Goal: Information Seeking & Learning: Learn about a topic

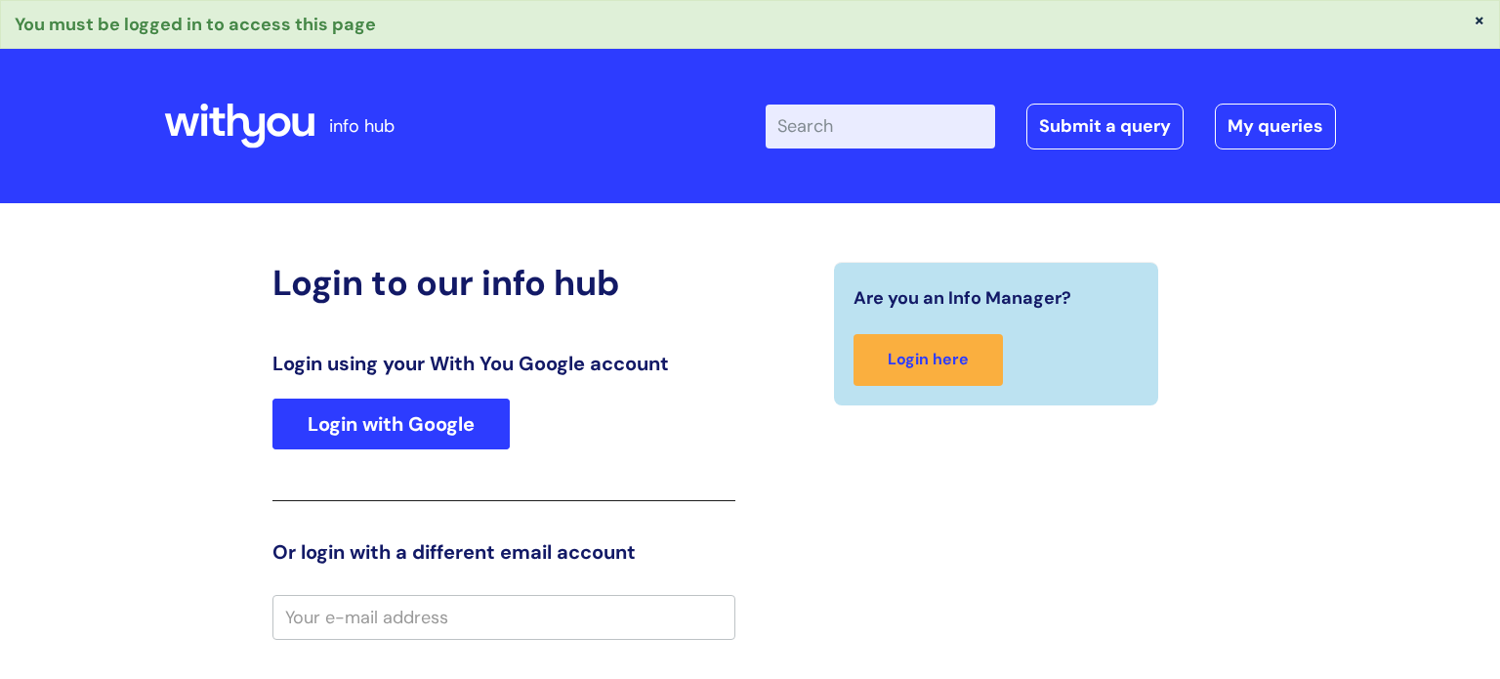
click at [471, 417] on link "Login with Google" at bounding box center [390, 423] width 237 height 51
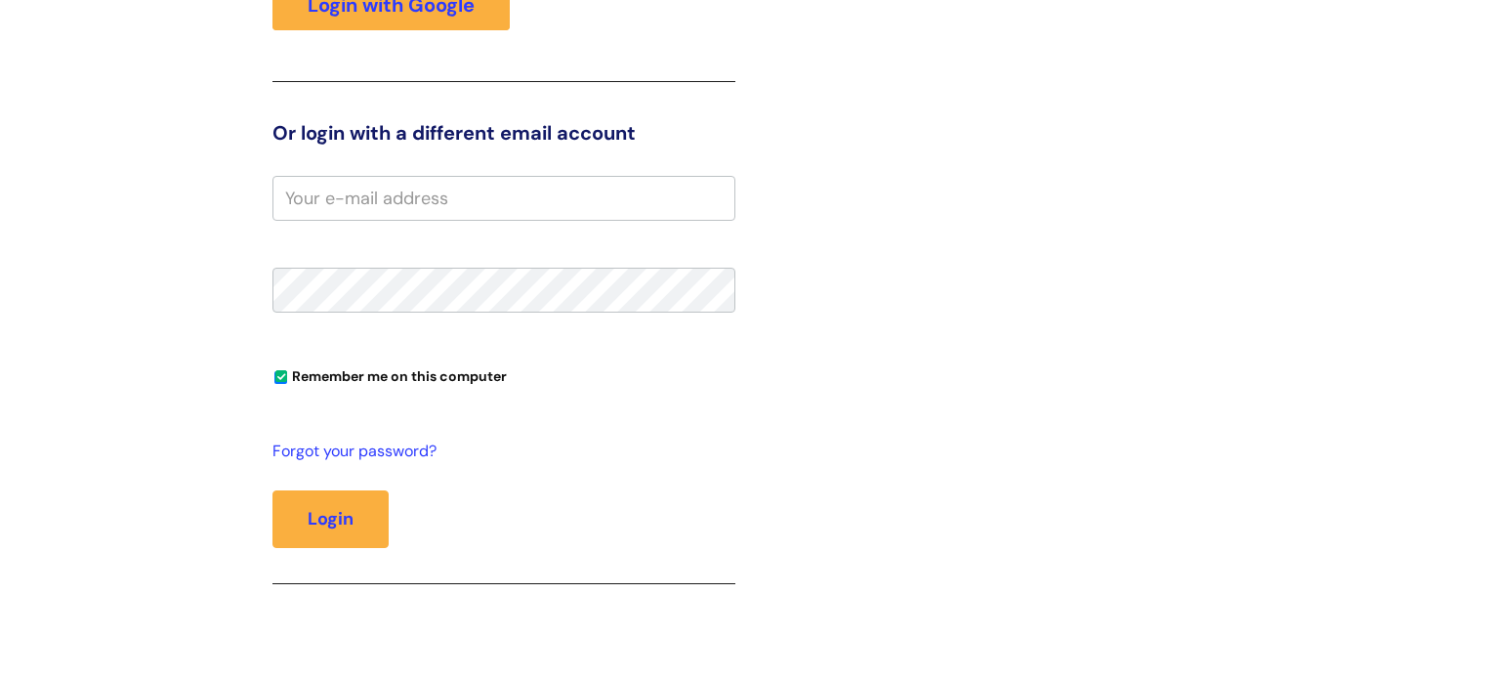
scroll to position [143, 0]
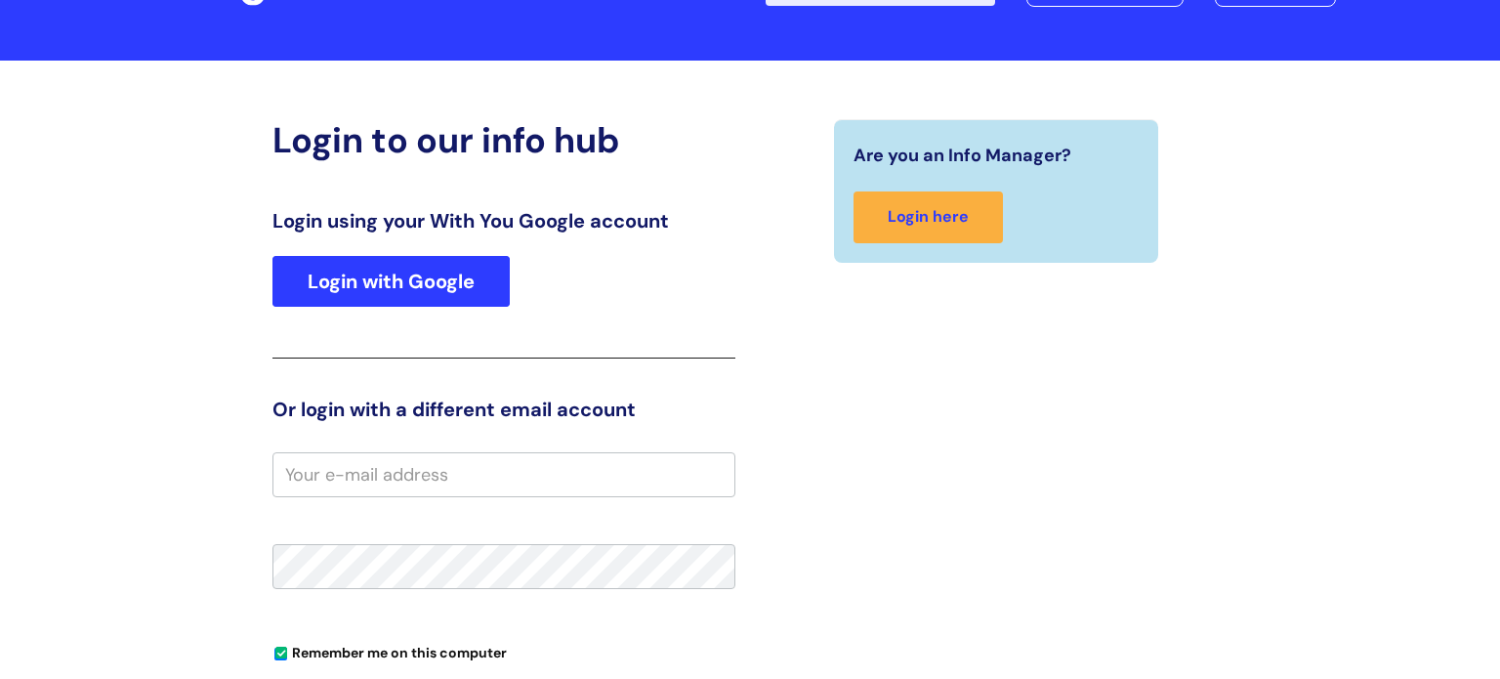
click at [439, 285] on link "Login with Google" at bounding box center [390, 281] width 237 height 51
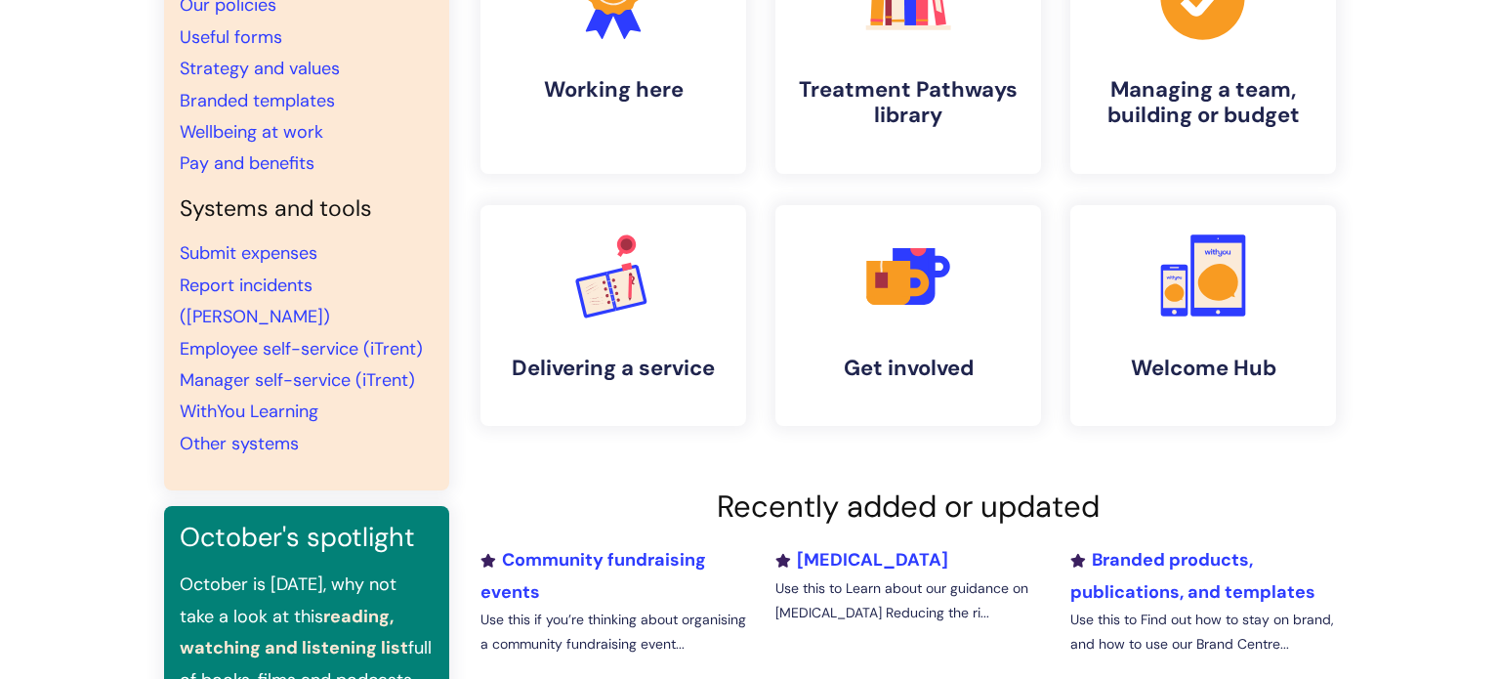
scroll to position [248, 0]
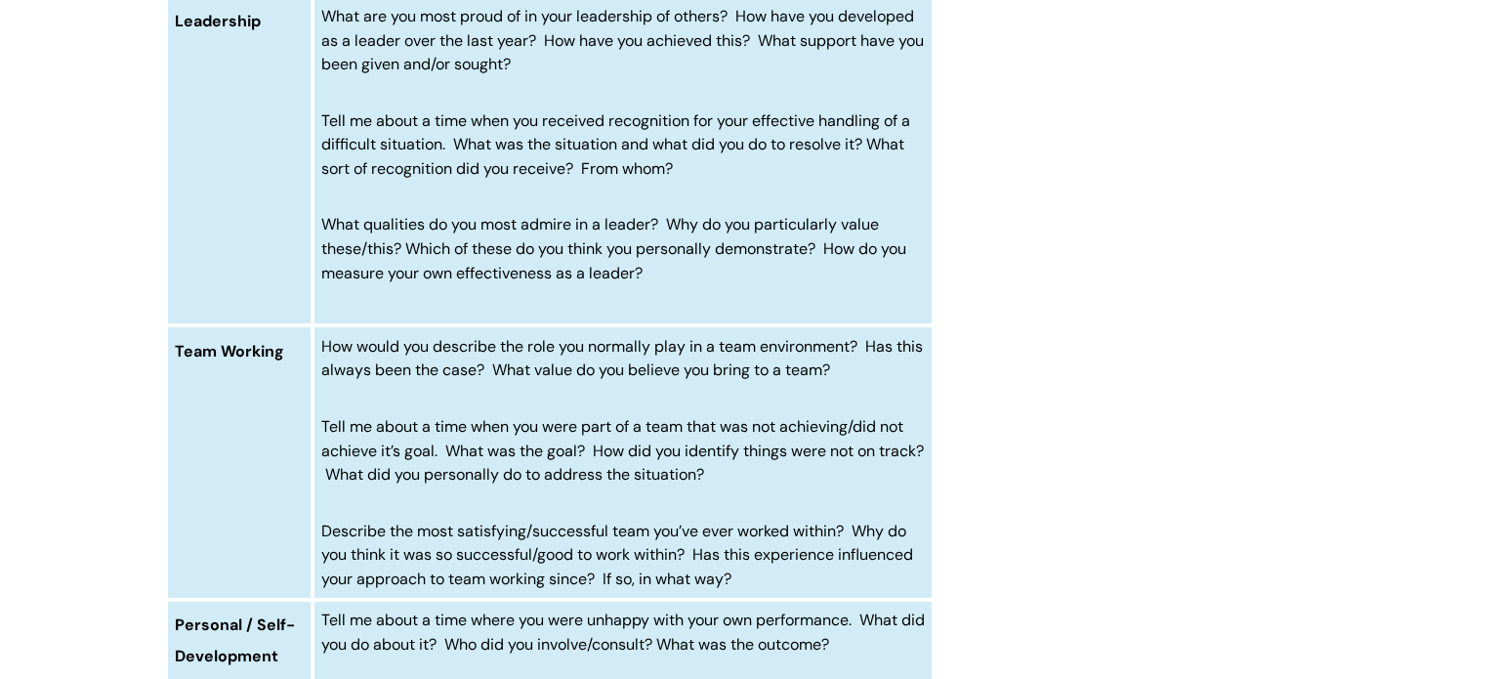
scroll to position [1656, 0]
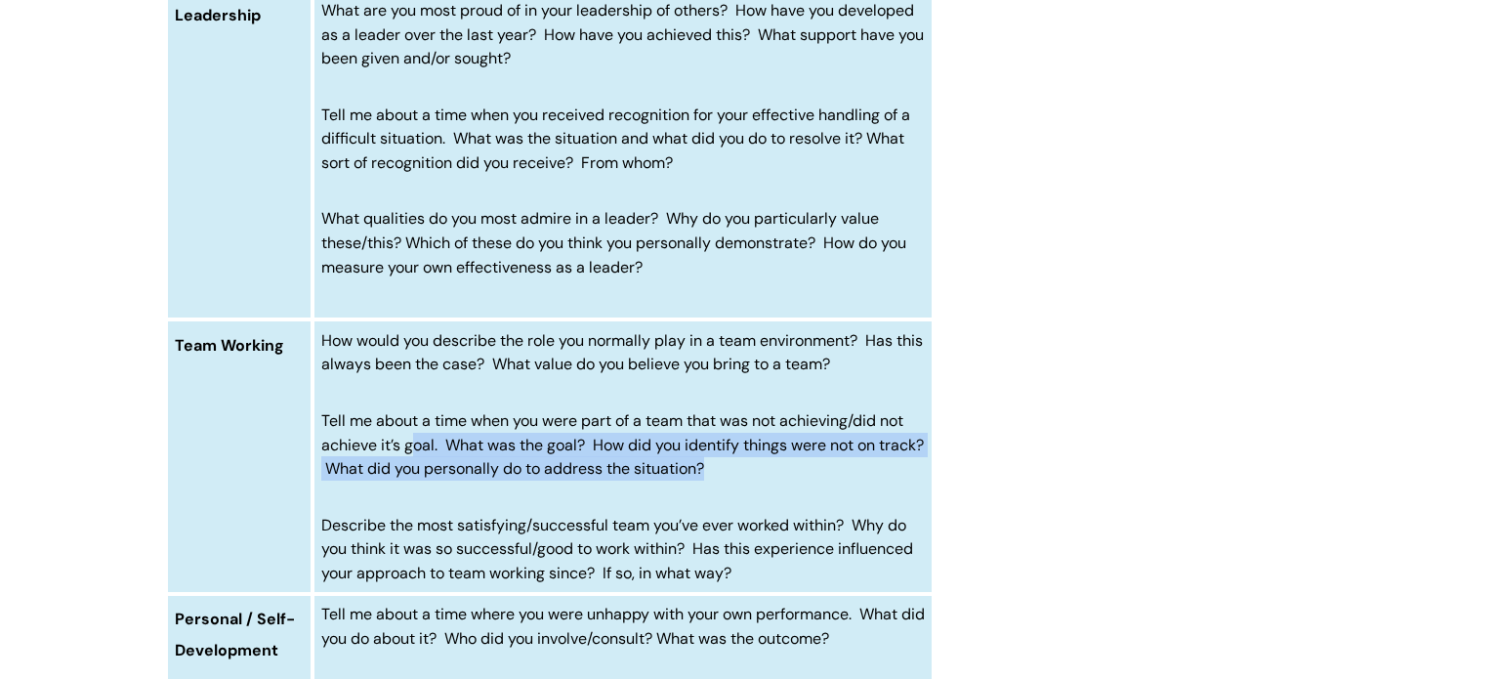
drag, startPoint x: 755, startPoint y: 493, endPoint x: 405, endPoint y: 450, distance: 352.2
click at [405, 450] on p "Tell me about a time when you were part of a team that was not achieving/did no…" at bounding box center [623, 444] width 604 height 72
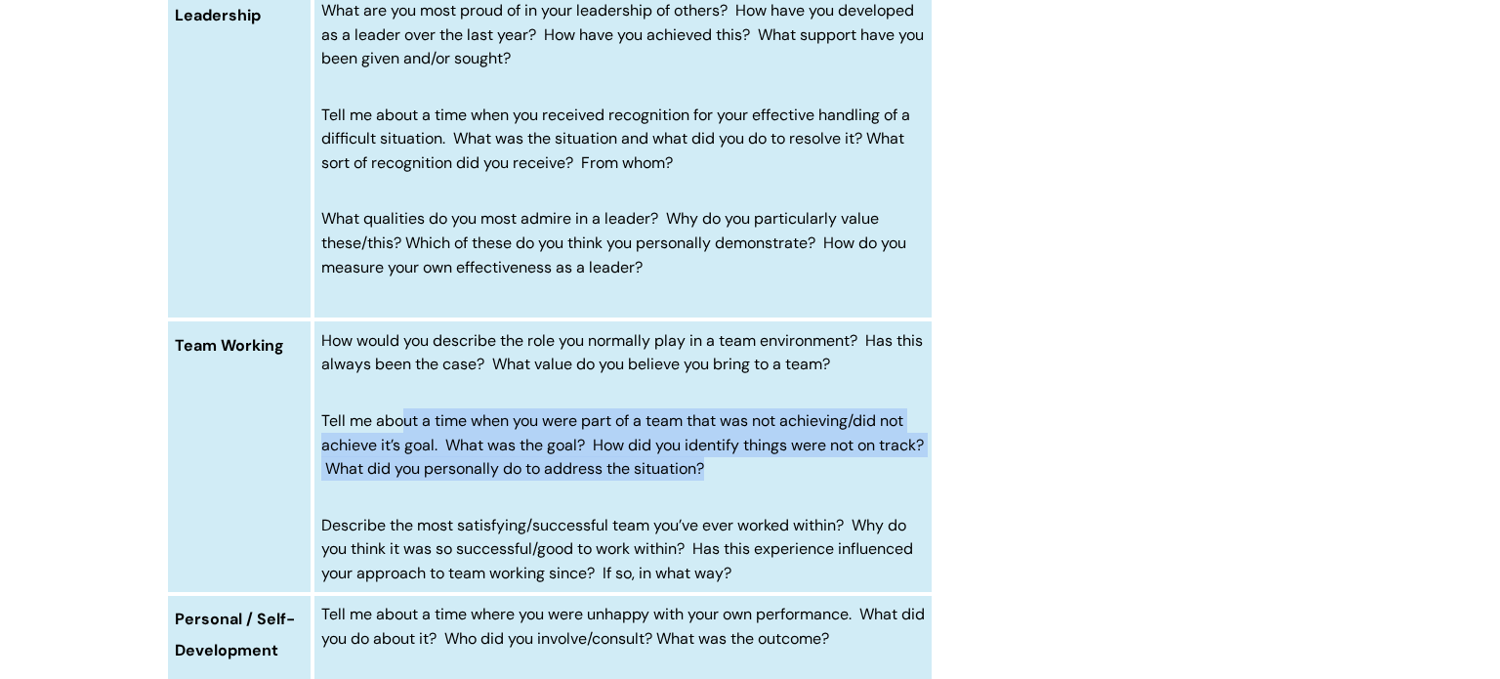
click at [399, 447] on span "Tell me about a time when you were part of a team that was not achieving/did no…" at bounding box center [622, 444] width 603 height 69
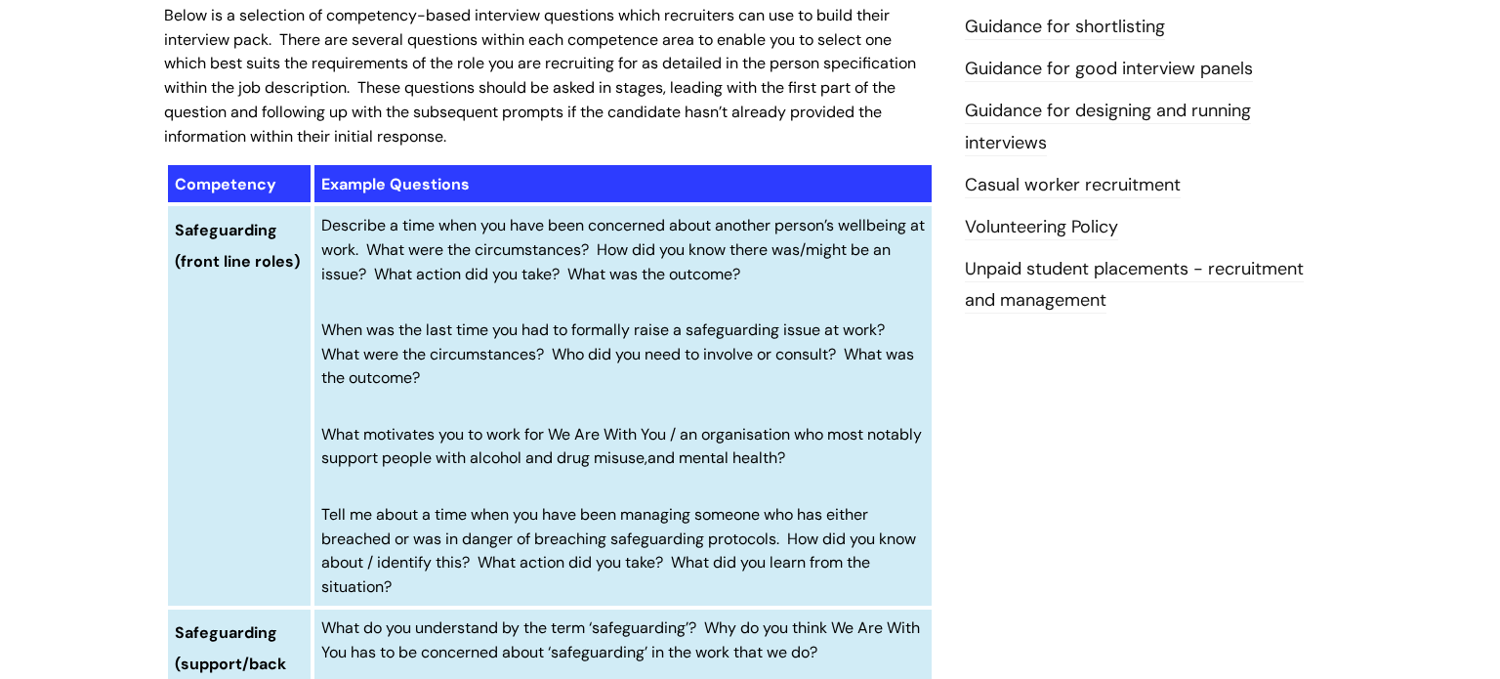
scroll to position [570, 0]
drag, startPoint x: 601, startPoint y: 265, endPoint x: 719, endPoint y: 280, distance: 119.2
click at [719, 280] on p "Describe a time when you have been concerned about another person’s wellbeing a…" at bounding box center [623, 249] width 604 height 72
click at [716, 282] on span "Describe a time when you have been concerned about another person’s wellbeing a…" at bounding box center [623, 249] width 604 height 69
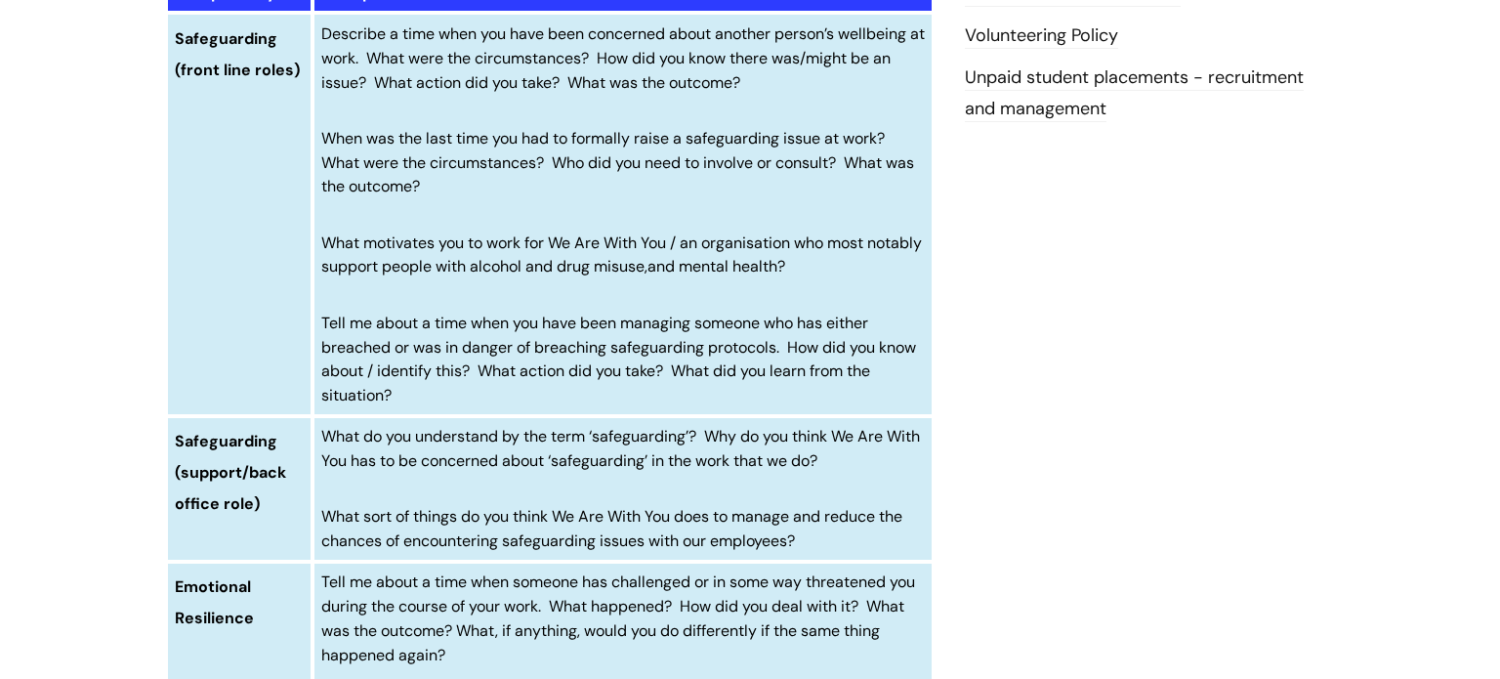
scroll to position [765, 0]
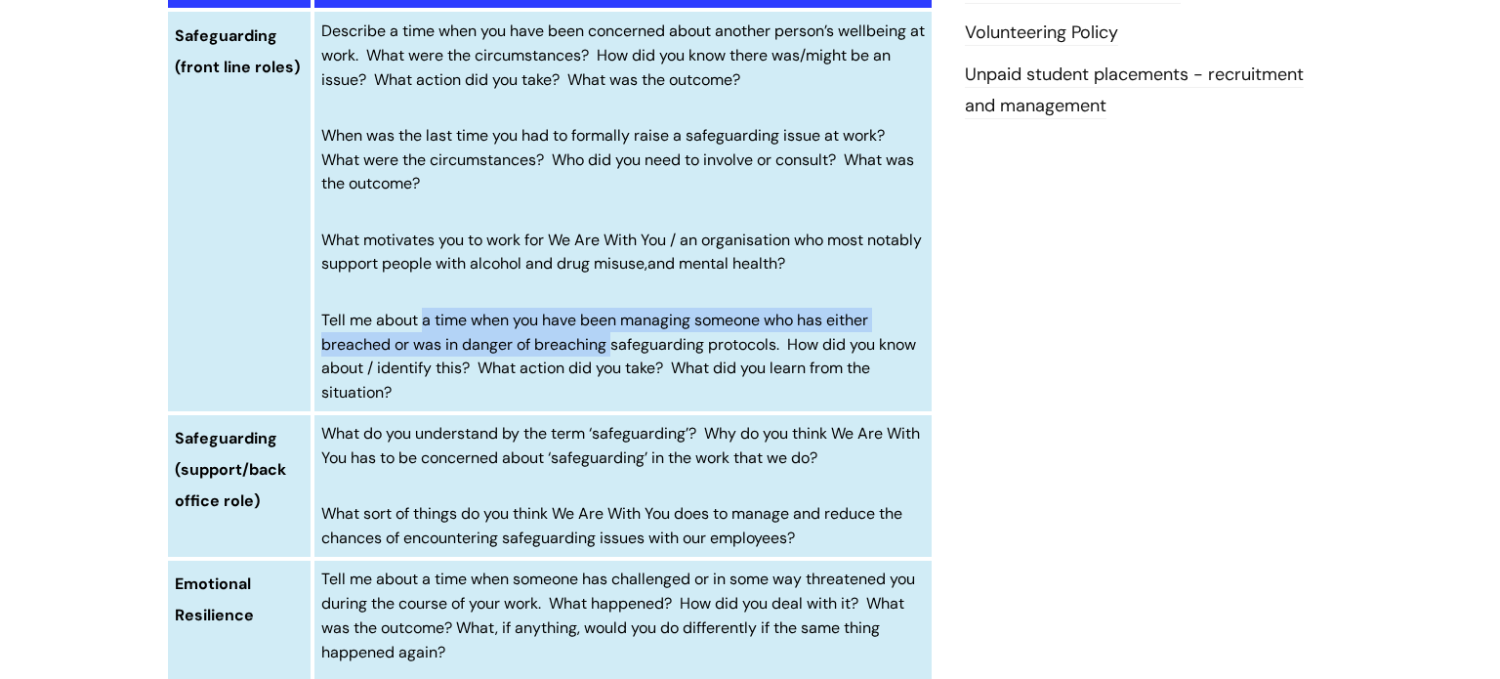
drag, startPoint x: 423, startPoint y: 327, endPoint x: 624, endPoint y: 348, distance: 202.2
click at [617, 342] on span "Tell me about a time when you have been managing someone who has either breache…" at bounding box center [618, 356] width 595 height 93
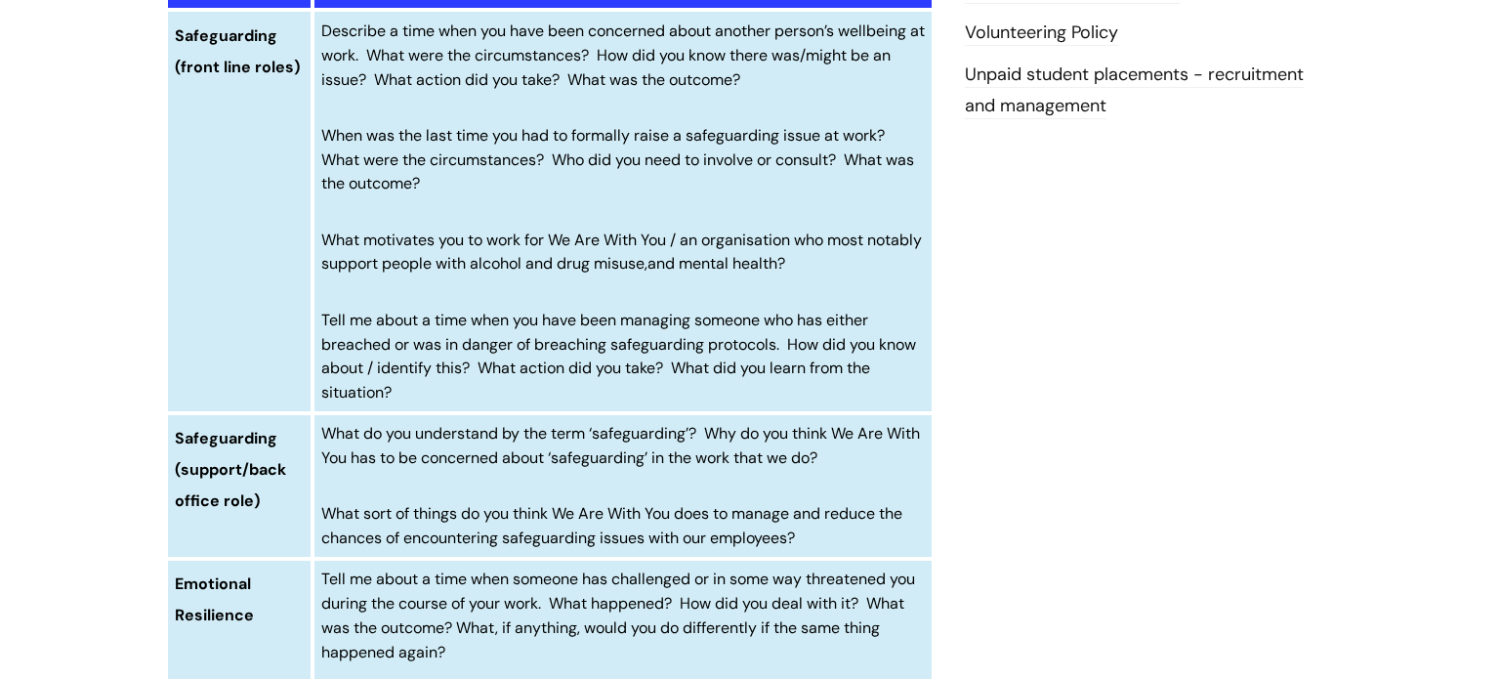
click at [627, 351] on span "Tell me about a time when you have been managing someone who has either breache…" at bounding box center [618, 356] width 595 height 93
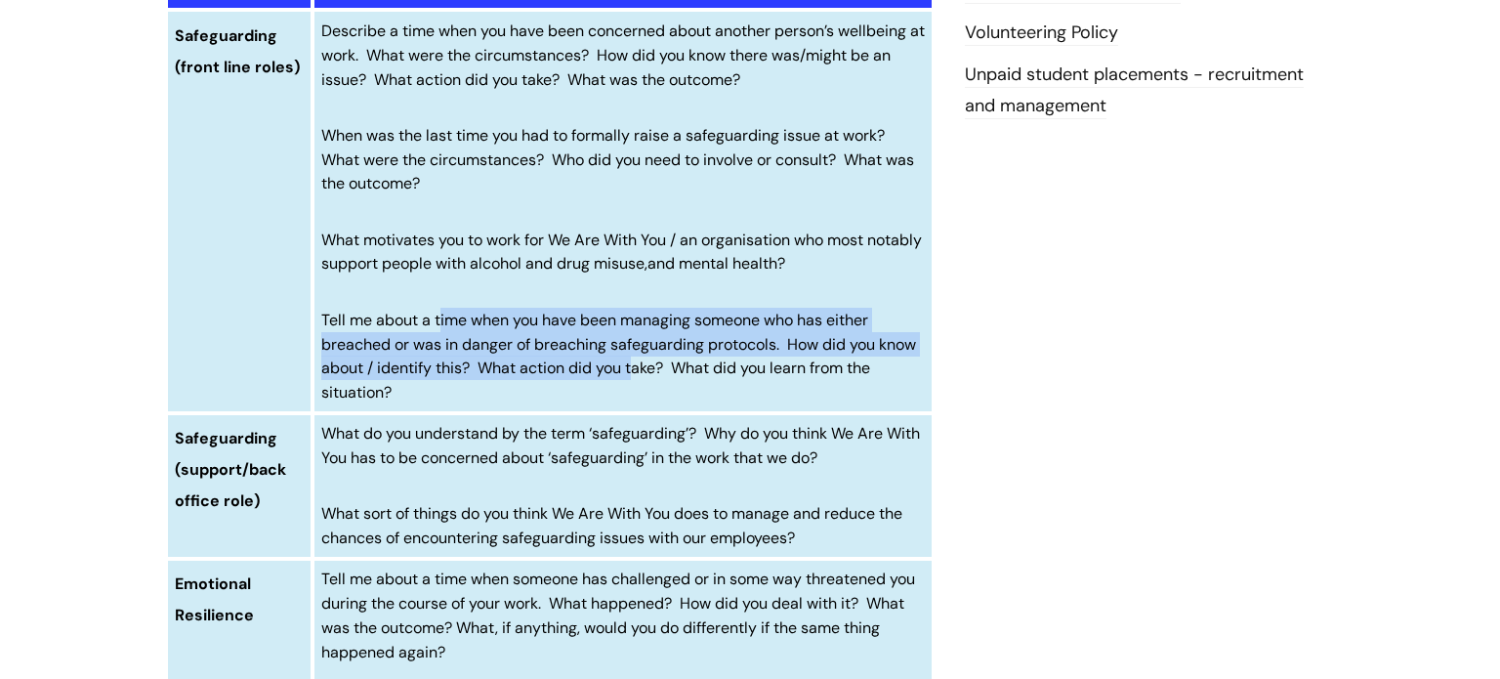
drag, startPoint x: 634, startPoint y: 378, endPoint x: 438, endPoint y: 325, distance: 203.3
click at [438, 325] on span "Tell me about a time when you have been managing someone who has either breache…" at bounding box center [618, 356] width 595 height 93
click at [619, 346] on span "Tell me about a time when you have been managing someone who has either breache…" at bounding box center [618, 356] width 595 height 93
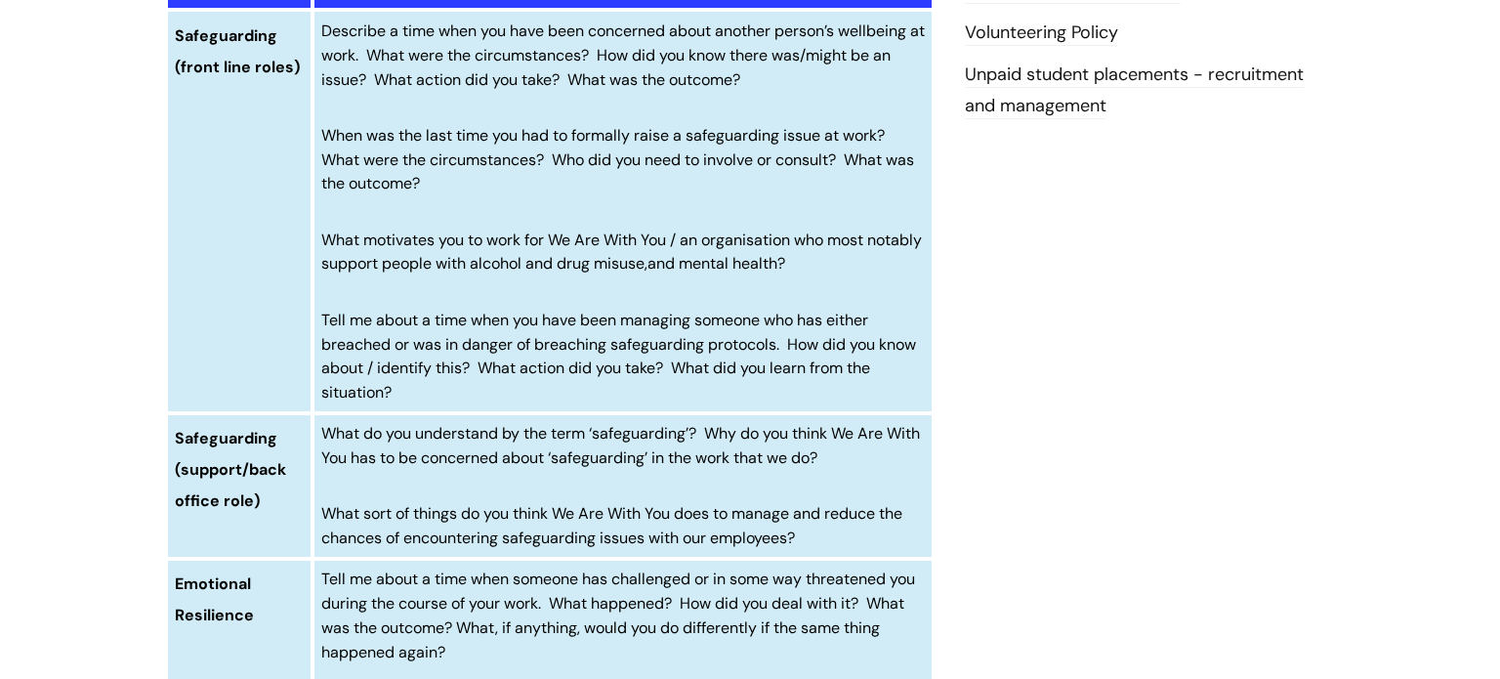
click at [674, 380] on span "Tell me about a time when you have been managing someone who has either breache…" at bounding box center [618, 356] width 595 height 93
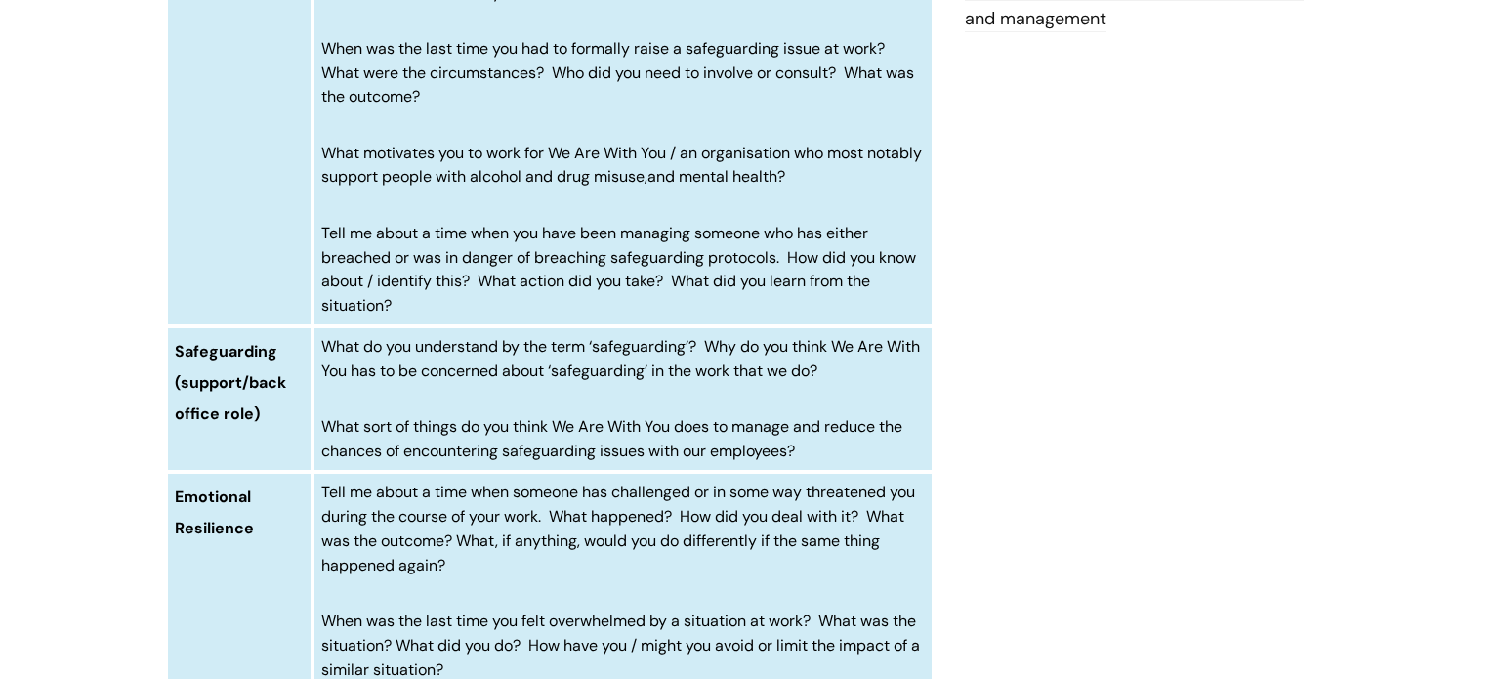
scroll to position [854, 0]
drag, startPoint x: 850, startPoint y: 464, endPoint x: 439, endPoint y: 443, distance: 410.7
click at [439, 443] on p "What sort of things do you think We Are With You does to manage and reduce the …" at bounding box center [623, 436] width 604 height 49
click at [417, 446] on p "What sort of things do you think We Are With You does to manage and reduce the …" at bounding box center [623, 436] width 604 height 49
drag, startPoint x: 379, startPoint y: 438, endPoint x: 604, endPoint y: 438, distance: 225.6
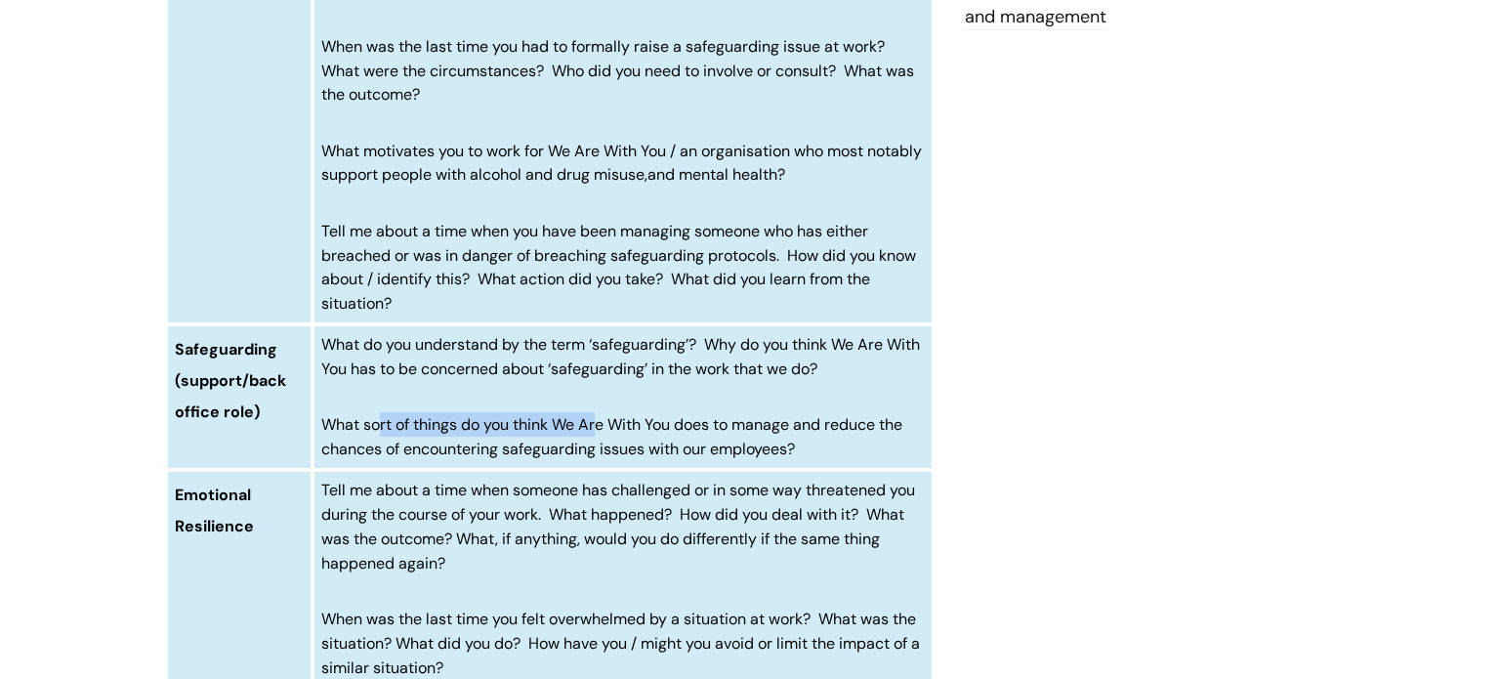
click at [604, 438] on span "What sort of things do you think We Are With You does to manage and reduce the …" at bounding box center [611, 436] width 581 height 45
click at [658, 447] on span "What sort of things do you think We Are With You does to manage and reduce the …" at bounding box center [611, 436] width 581 height 45
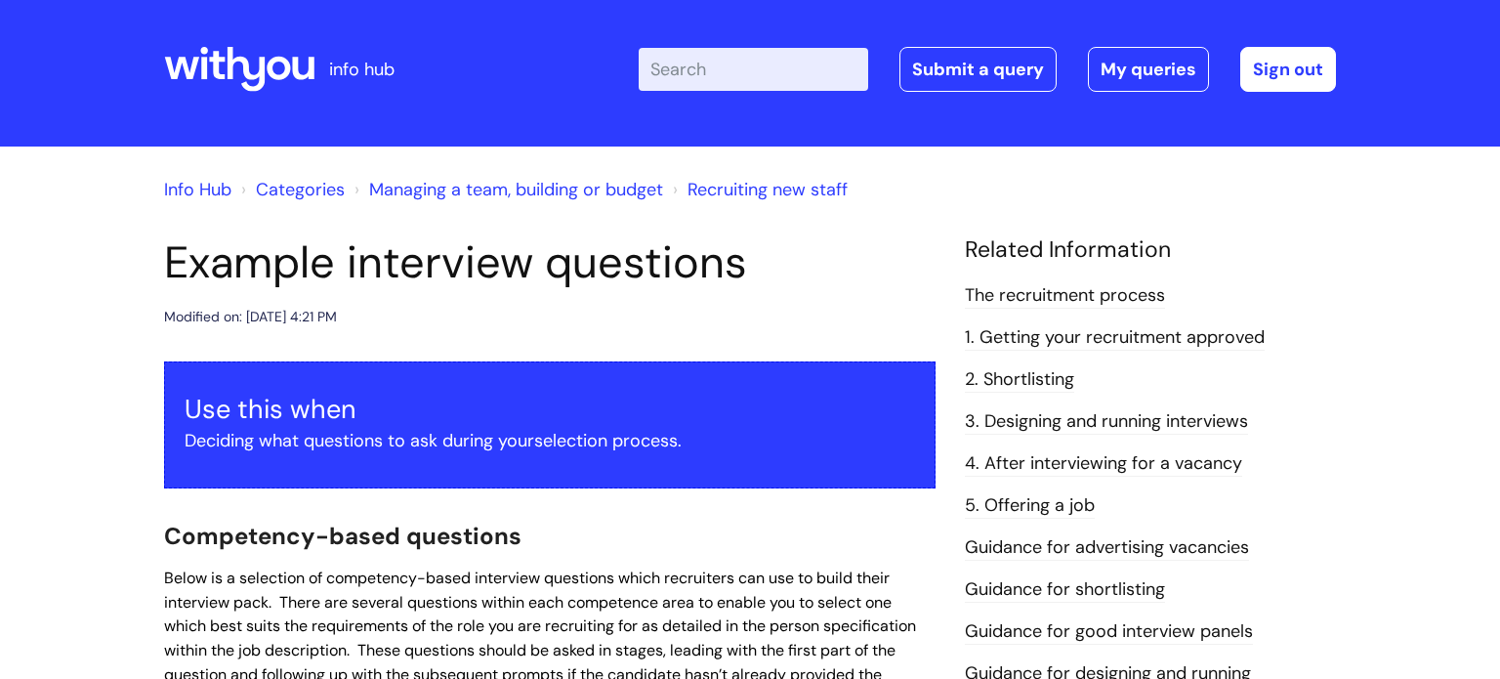
scroll to position [10, 0]
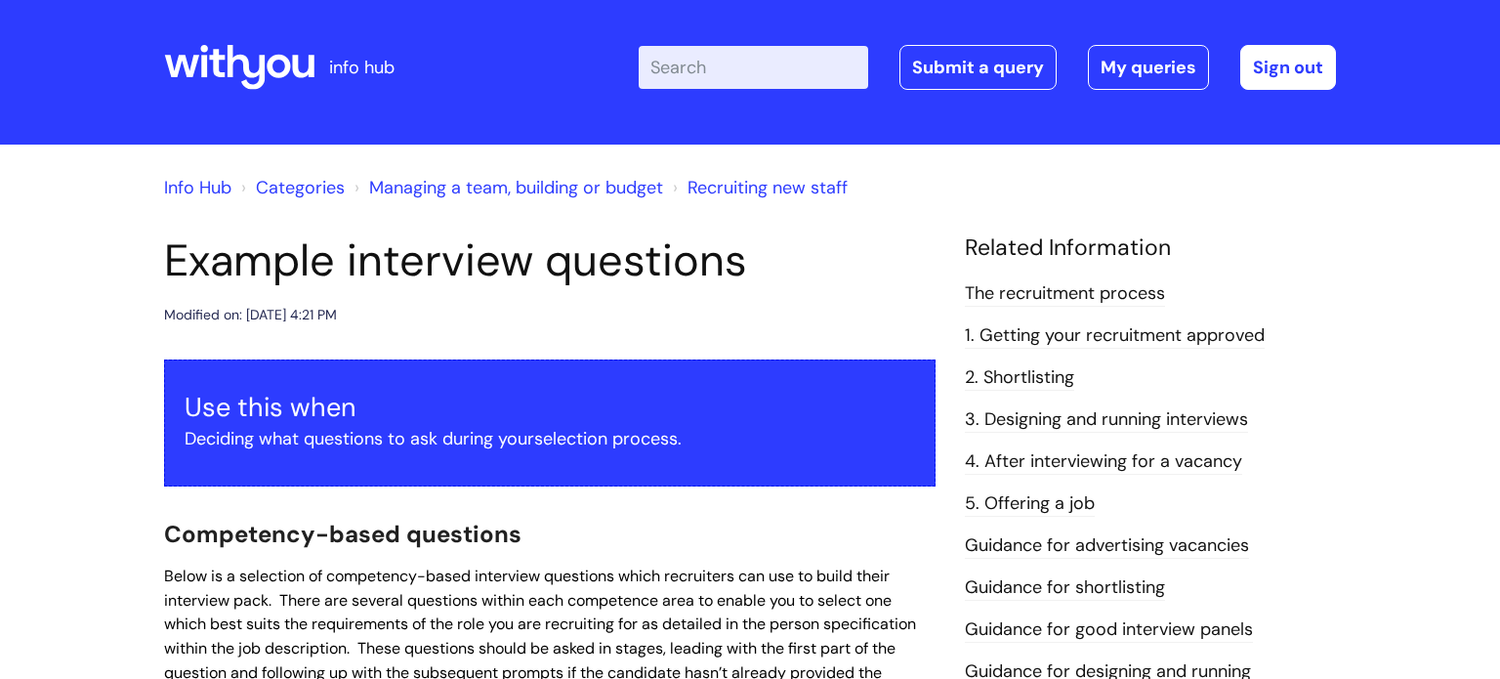
click at [542, 187] on link "Managing a team, building or budget" at bounding box center [516, 187] width 294 height 23
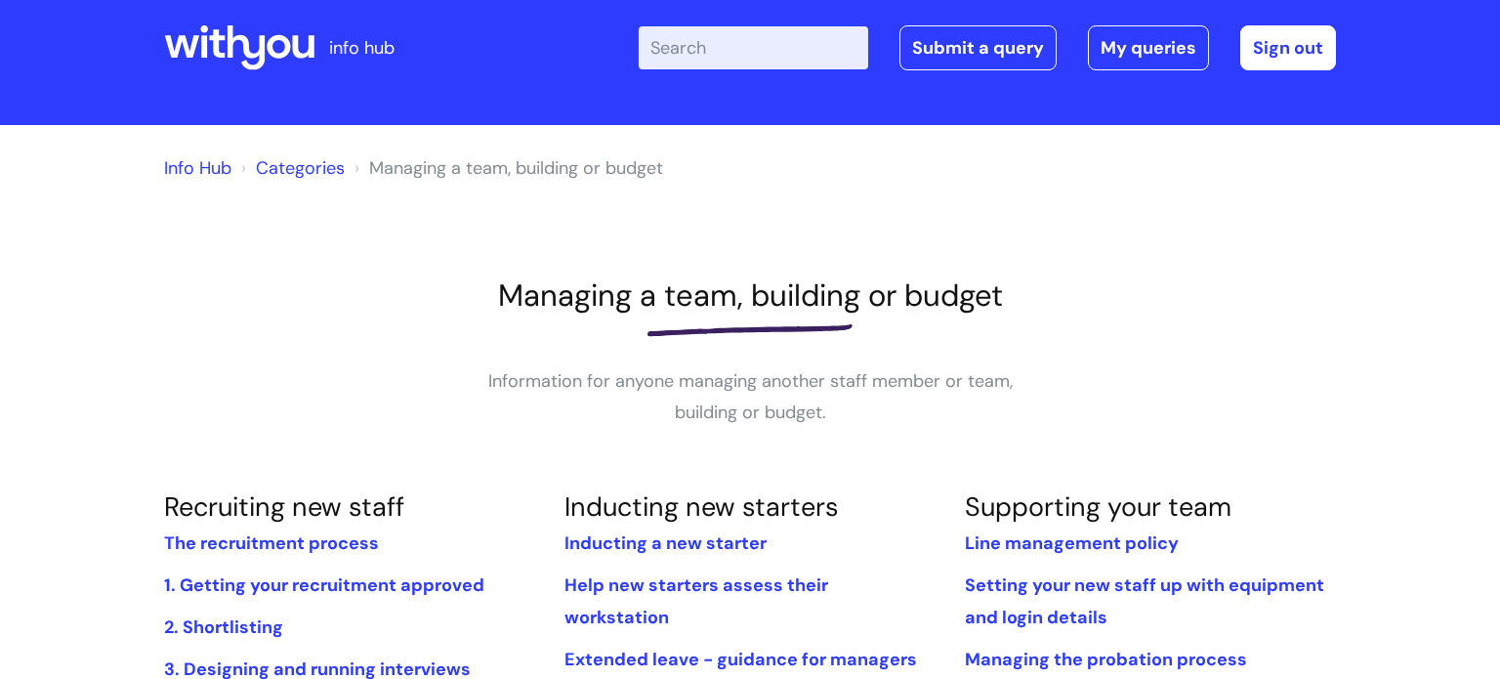
scroll to position [275, 0]
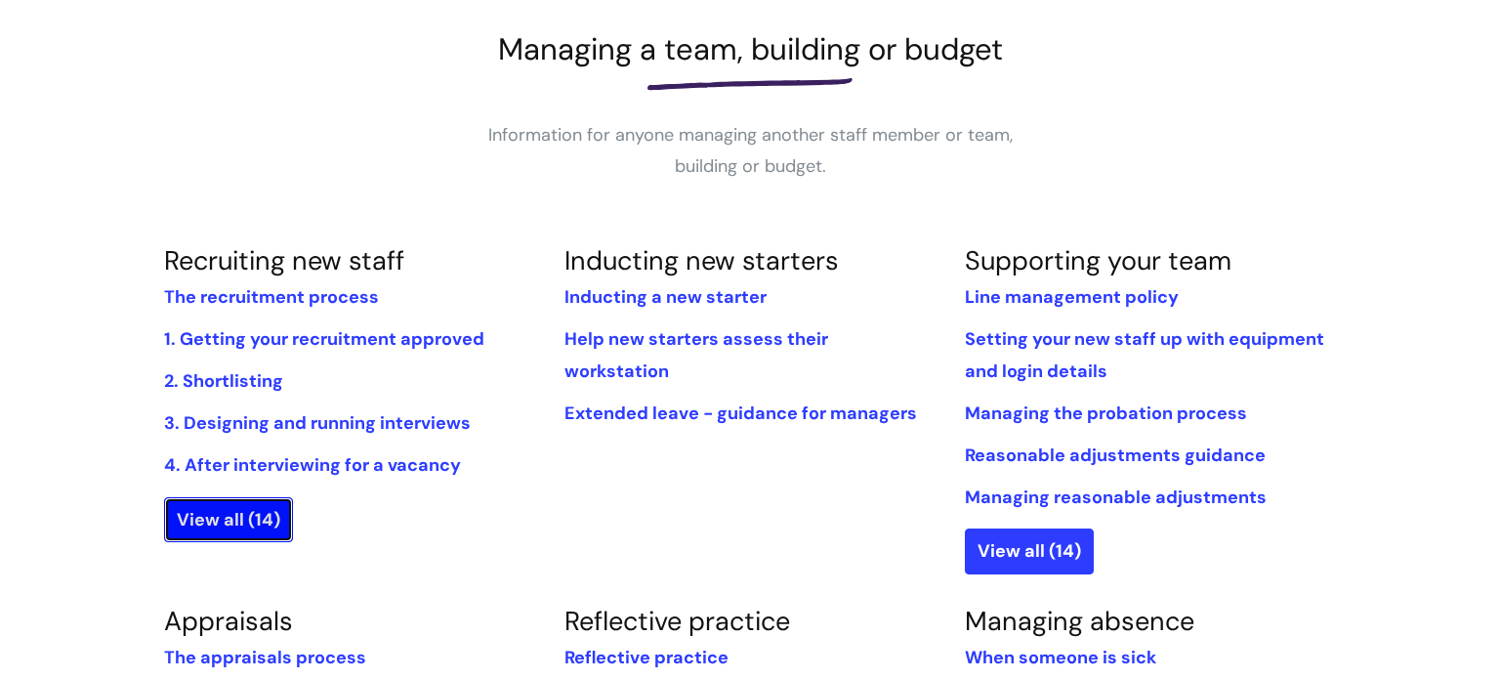
click at [264, 521] on link "View all (14)" at bounding box center [228, 519] width 129 height 45
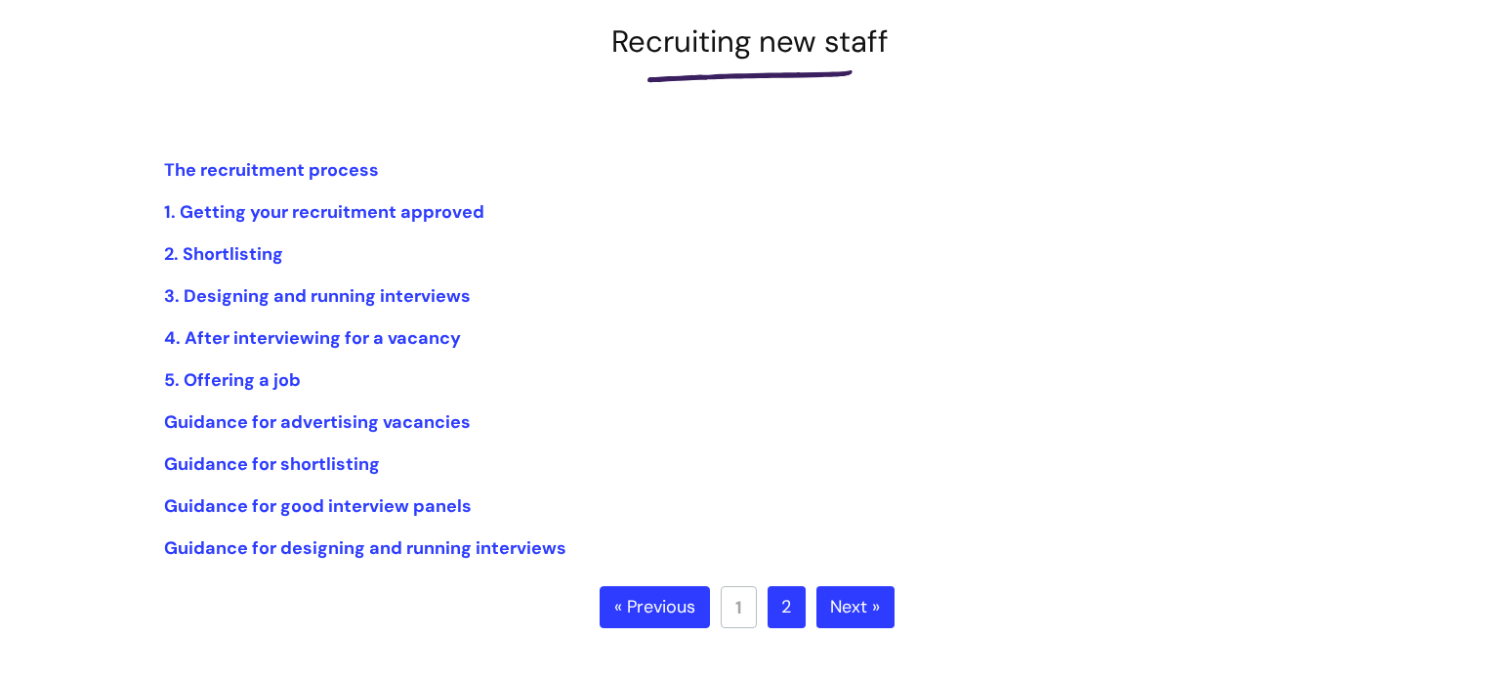
scroll to position [285, 0]
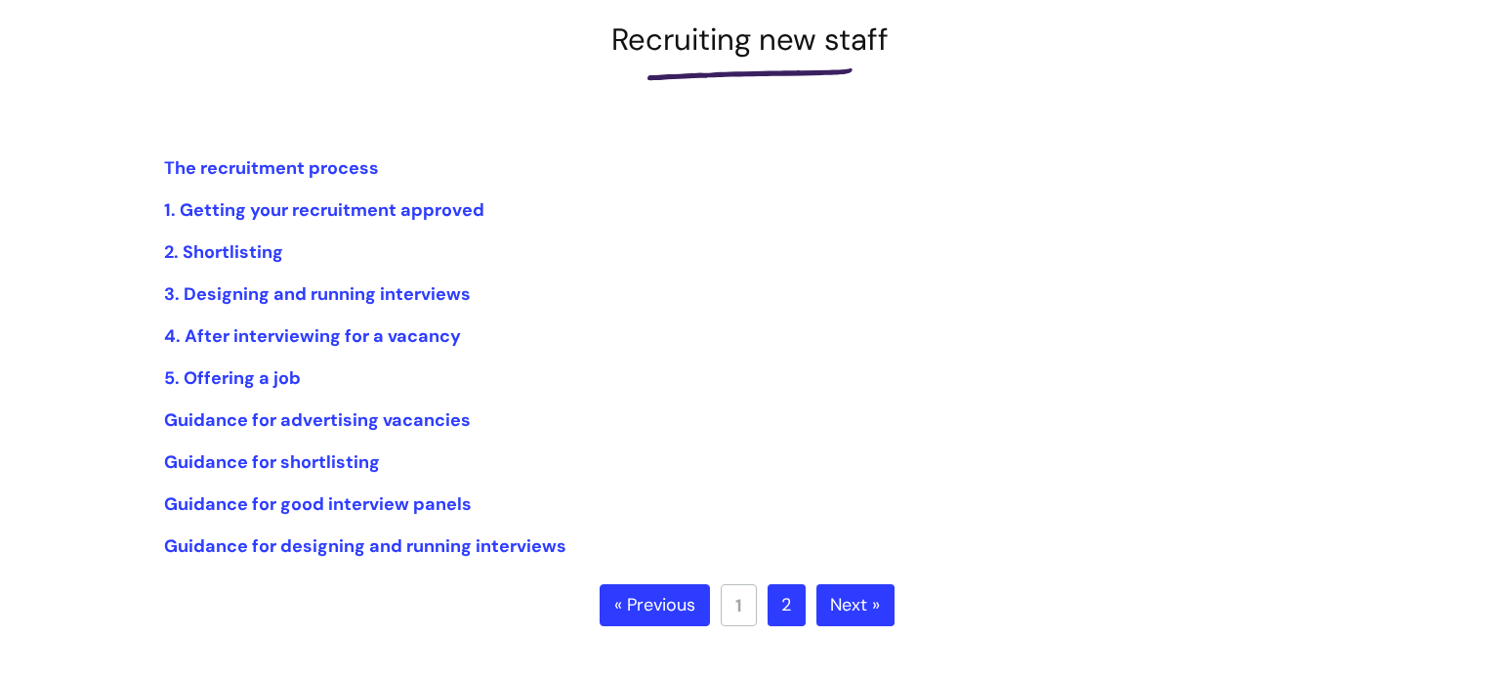
click at [780, 600] on link "2" at bounding box center [787, 605] width 38 height 43
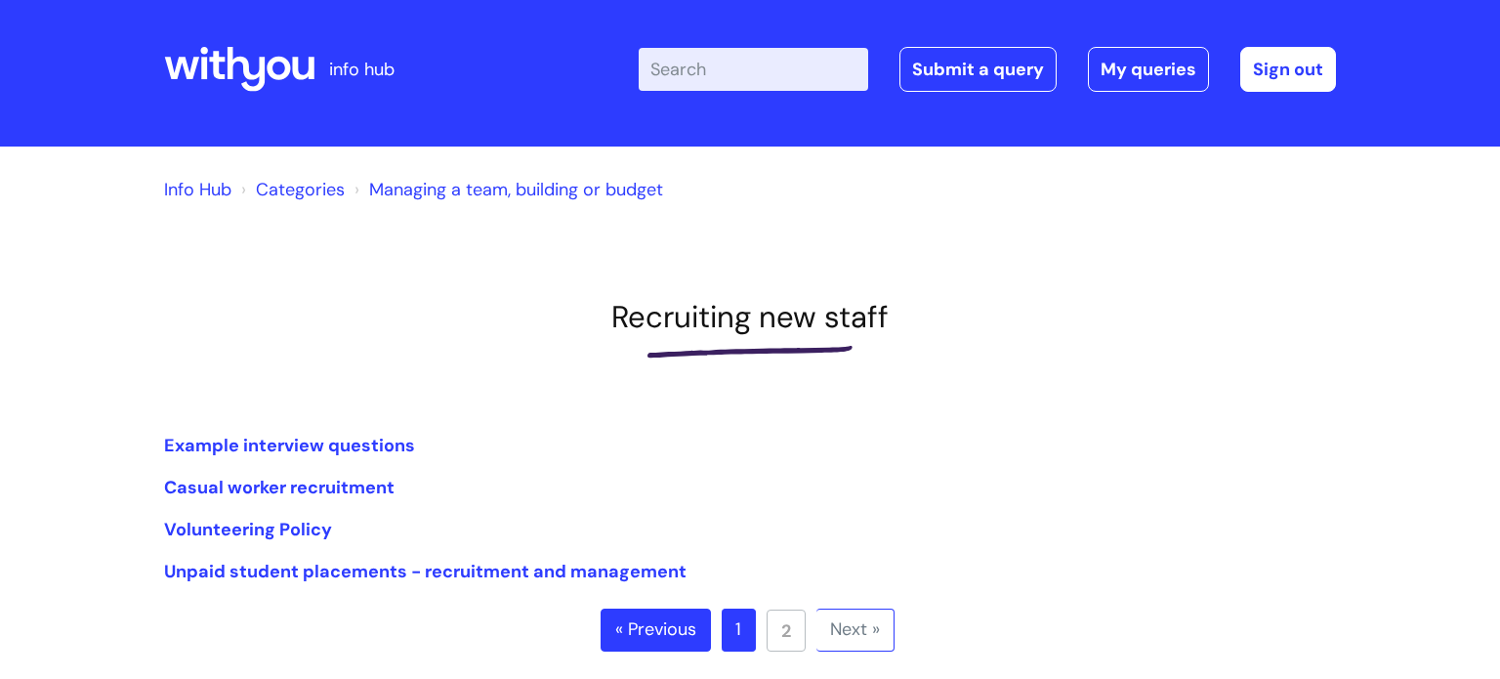
scroll to position [10, 0]
